Goal: Information Seeking & Learning: Check status

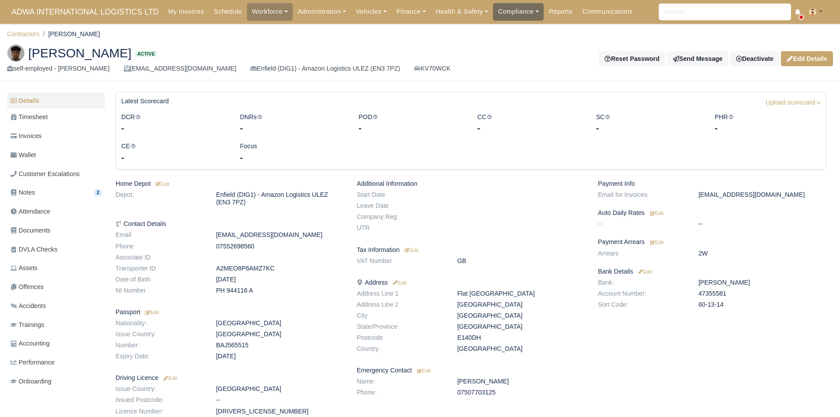
click at [517, 18] on link "Compliance" at bounding box center [518, 11] width 51 height 17
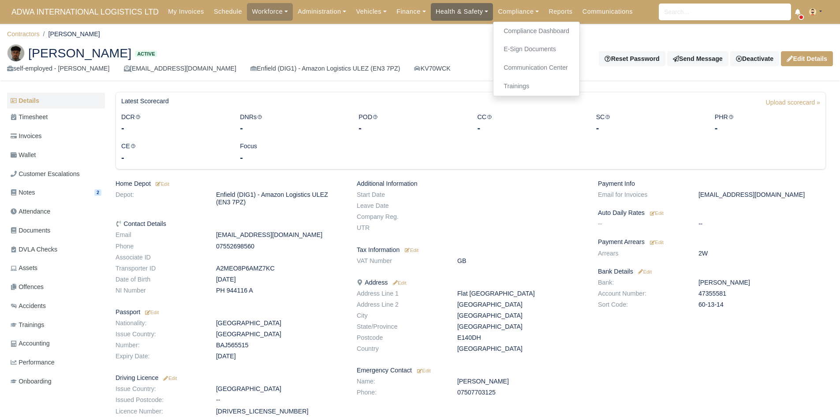
click at [455, 20] on link "Health & Safety" at bounding box center [462, 11] width 63 height 17
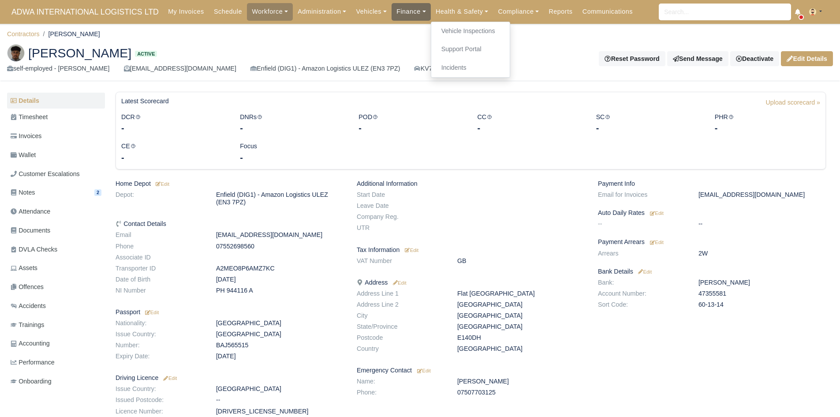
click at [403, 20] on link "Finance" at bounding box center [411, 11] width 39 height 17
click at [421, 46] on link "Disputes" at bounding box center [431, 49] width 71 height 19
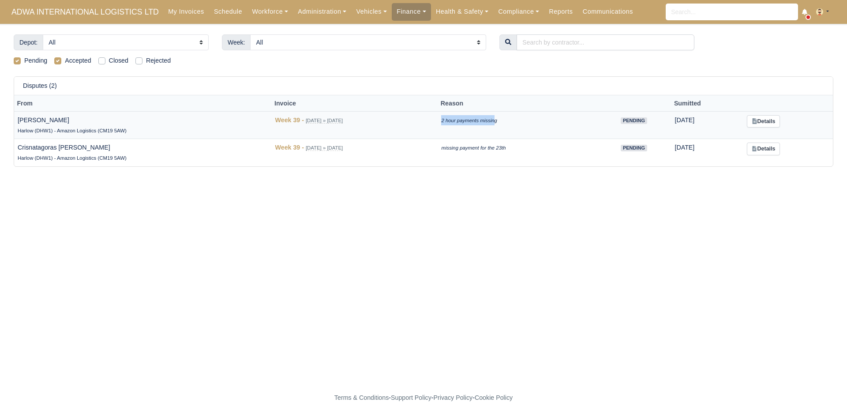
drag, startPoint x: 511, startPoint y: 120, endPoint x: 455, endPoint y: 123, distance: 56.5
click at [455, 123] on td "2 hour payments missing" at bounding box center [516, 125] width 159 height 28
click at [488, 126] on td "2 hour payments missing" at bounding box center [516, 125] width 159 height 28
drag, startPoint x: 79, startPoint y: 124, endPoint x: 15, endPoint y: 119, distance: 64.1
click at [15, 119] on td "[PERSON_NAME] (DHW1) - Amazon Logistics (CM19 5AW)" at bounding box center [142, 125] width 257 height 28
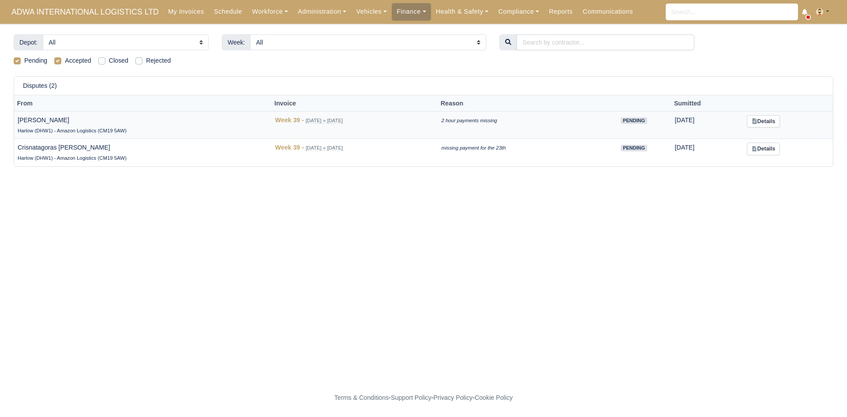
copy td "[PERSON_NAME]"
drag, startPoint x: 460, startPoint y: 119, endPoint x: 530, endPoint y: 120, distance: 70.6
click at [530, 120] on td "2 hour payments missing" at bounding box center [516, 125] width 159 height 28
copy icon "2 hour payments missing"
drag, startPoint x: 69, startPoint y: 149, endPoint x: 15, endPoint y: 152, distance: 53.9
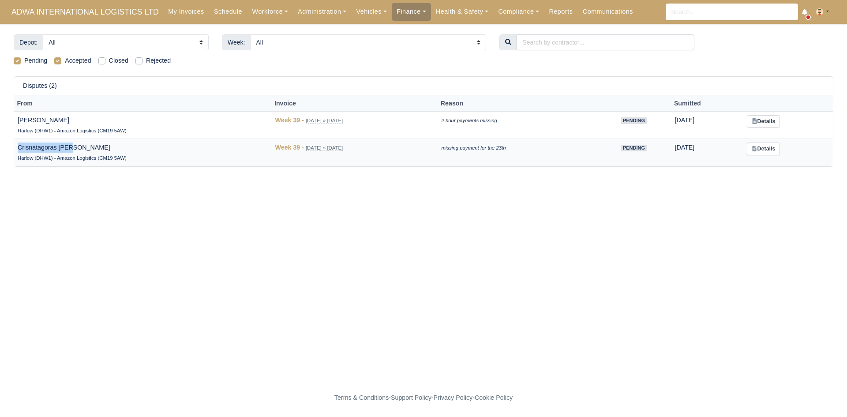
click at [15, 152] on td "Crisnatagoras [PERSON_NAME] (DHW1) - Amazon Logistics (CM19 5AW)" at bounding box center [142, 152] width 257 height 27
copy td "Crisnatagoras [PERSON_NAME]"
drag, startPoint x: 458, startPoint y: 149, endPoint x: 525, endPoint y: 146, distance: 67.1
click at [525, 146] on td "missing payment for the 23th" at bounding box center [516, 152] width 159 height 27
copy icon "missing payment for the 23th"
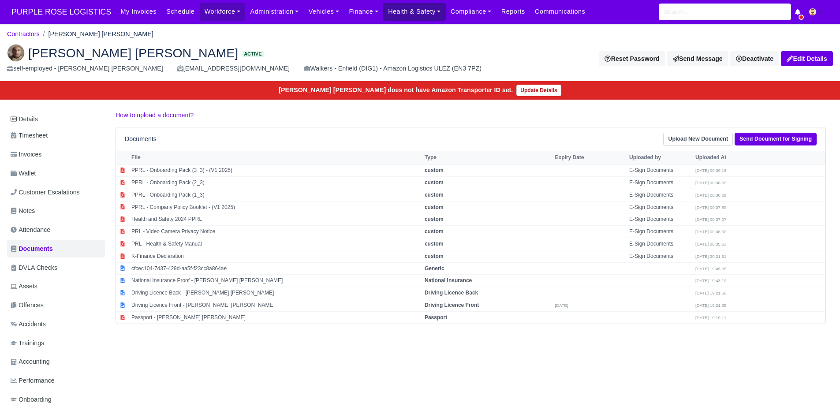
click at [390, 5] on link "Health & Safety" at bounding box center [414, 11] width 63 height 17
click at [446, 8] on link "Compliance" at bounding box center [471, 11] width 51 height 17
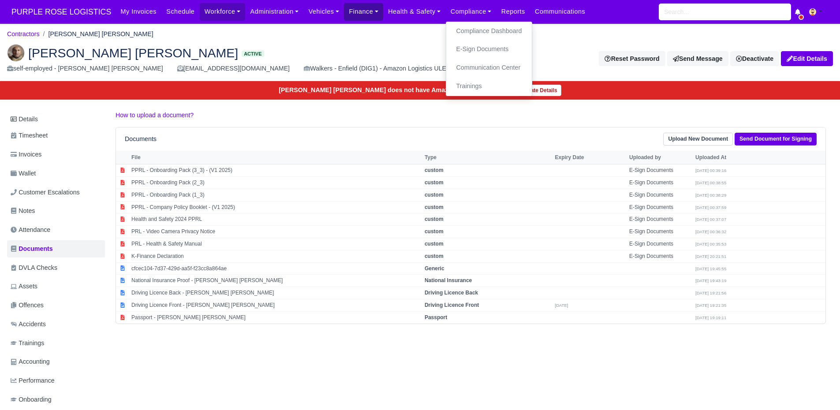
click at [357, 10] on link "Finance" at bounding box center [363, 11] width 39 height 17
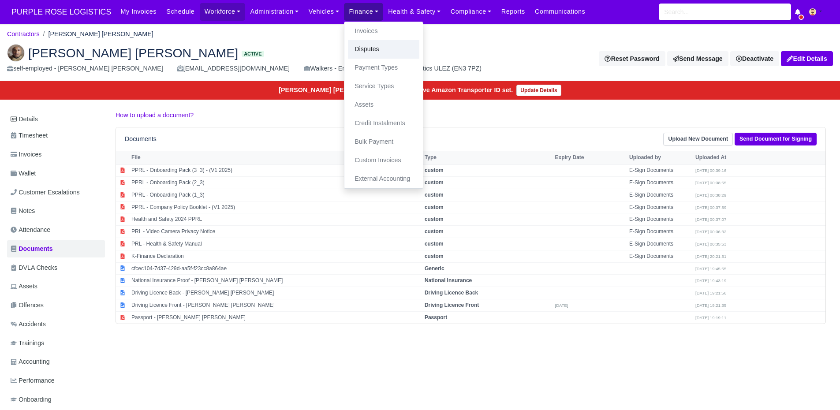
click at [360, 50] on link "Disputes" at bounding box center [383, 49] width 71 height 19
